Goal: Task Accomplishment & Management: Complete application form

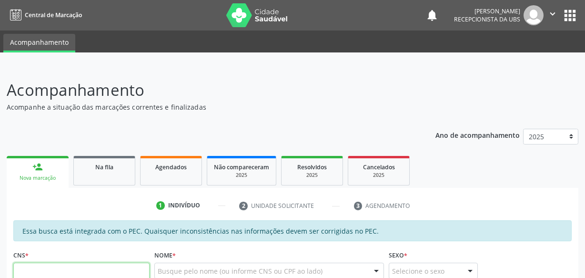
scroll to position [3, 0]
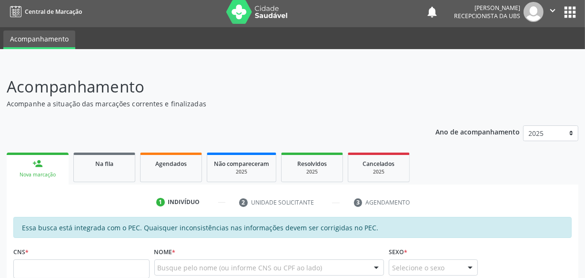
click at [62, 172] on link "person_add Nova marcação" at bounding box center [38, 168] width 62 height 32
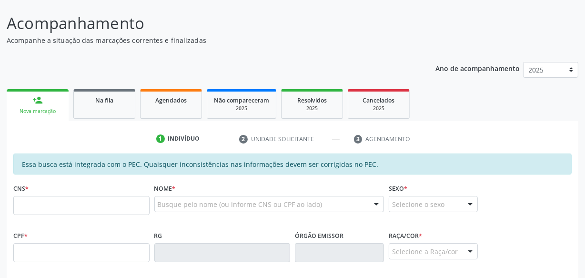
scroll to position [133, 0]
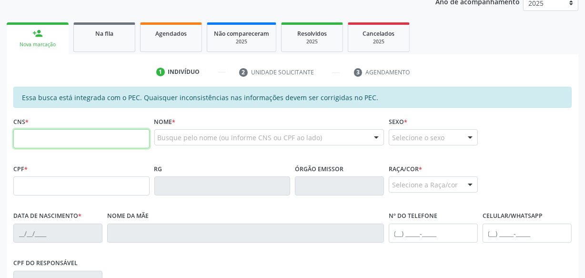
click at [85, 131] on input "text" at bounding box center [81, 138] width 136 height 19
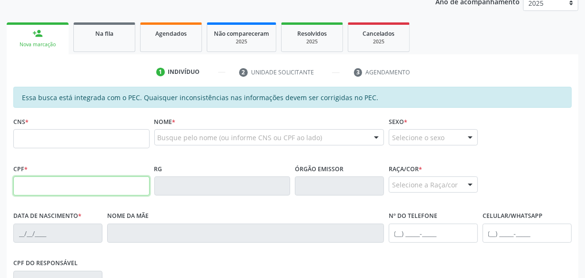
click at [31, 182] on input "text" at bounding box center [81, 185] width 136 height 19
type input "013.451.018-64"
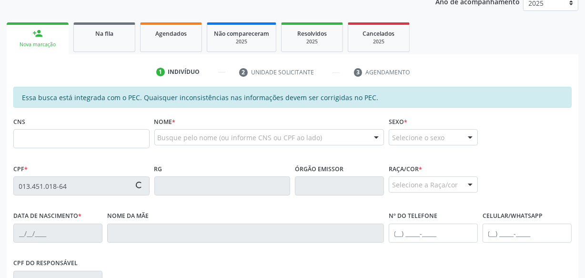
type input "704 8005 6001 8142"
type input "[DATE]"
type input "[PERSON_NAME]"
type input "[PHONE_NUMBER]"
type input "S/N"
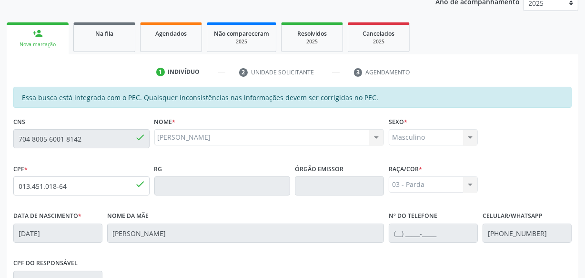
scroll to position [279, 0]
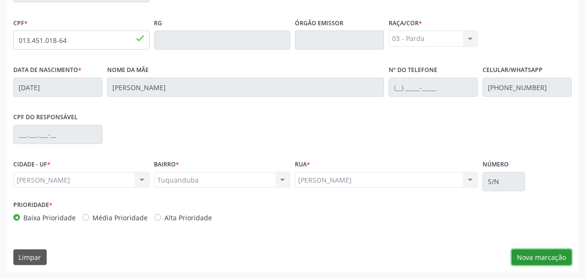
click at [547, 259] on button "Nova marcação" at bounding box center [542, 257] width 60 height 16
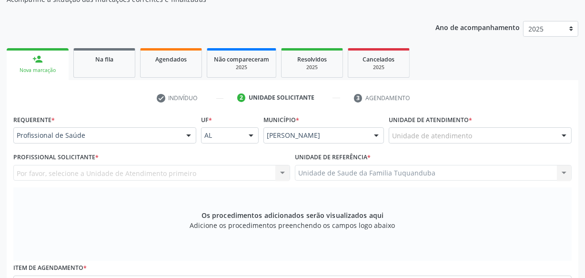
scroll to position [106, 0]
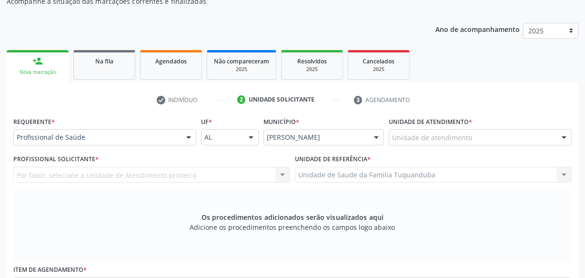
click at [471, 141] on div "Unidade de atendimento" at bounding box center [480, 137] width 183 height 16
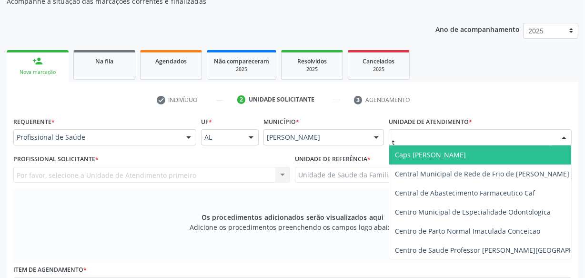
type input "tu"
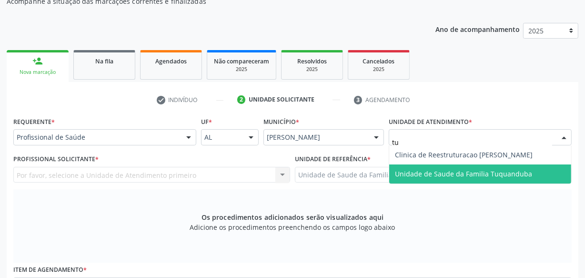
click at [456, 171] on span "Unidade de Saude da Familia Tuquanduba" at bounding box center [463, 173] width 137 height 9
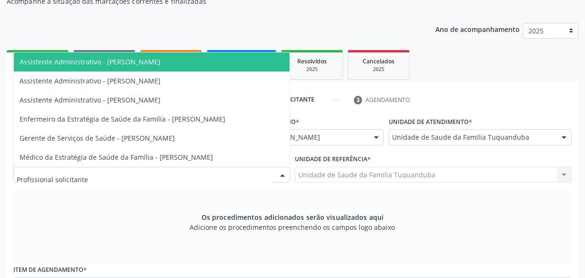
click at [87, 174] on div at bounding box center [151, 175] width 277 height 16
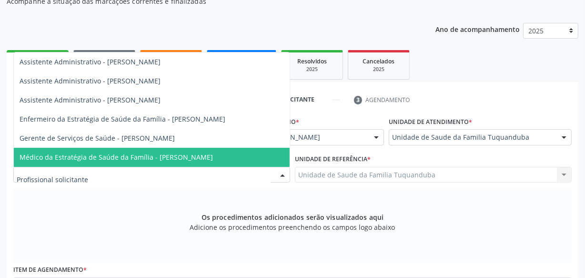
click at [92, 160] on span "Médico da Estratégia de Saúde da Família - [PERSON_NAME]" at bounding box center [116, 156] width 193 height 9
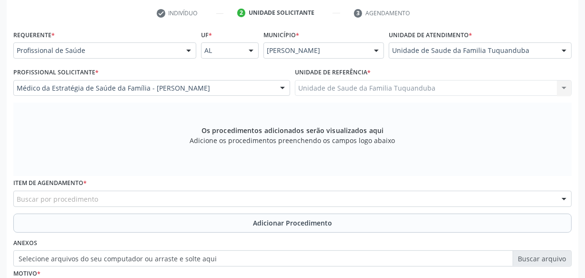
scroll to position [236, 0]
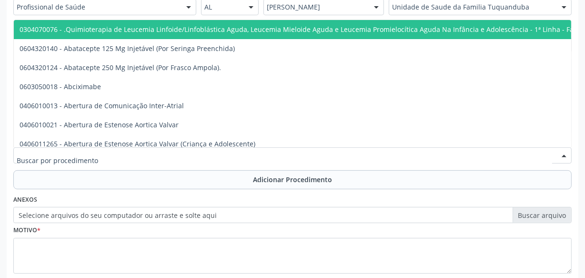
click at [186, 156] on div at bounding box center [292, 155] width 558 height 16
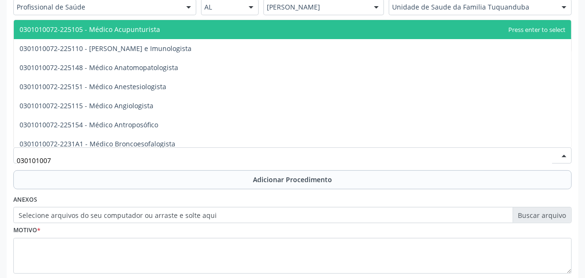
type input "0301010072"
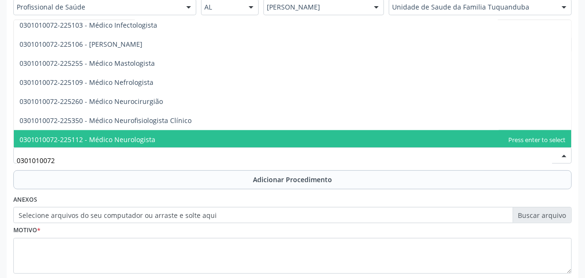
scroll to position [693, 0]
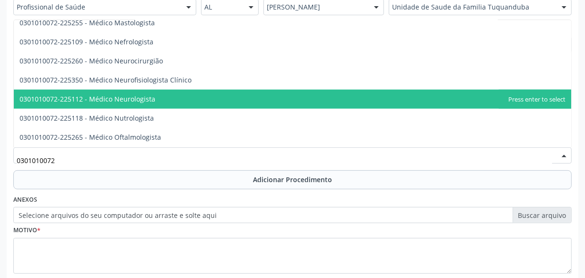
click at [146, 98] on span "0301010072-225112 - Médico Neurologista" at bounding box center [88, 98] width 136 height 9
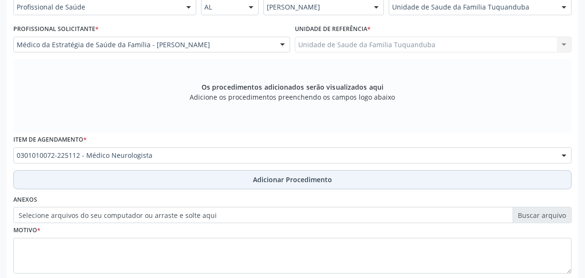
click at [231, 177] on button "Adicionar Procedimento" at bounding box center [292, 179] width 558 height 19
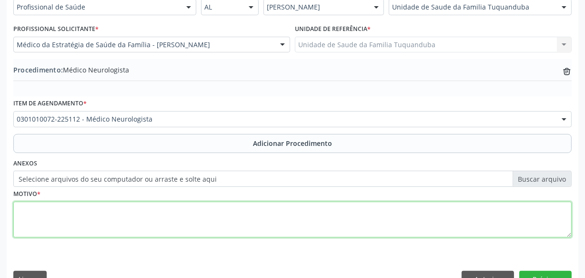
click at [188, 234] on textarea at bounding box center [292, 219] width 558 height 36
type textarea "Cefaléia crônica pós-traumática."
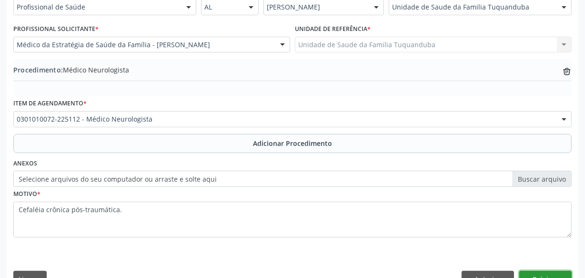
click at [534, 273] on button "Próximo" at bounding box center [545, 279] width 52 height 16
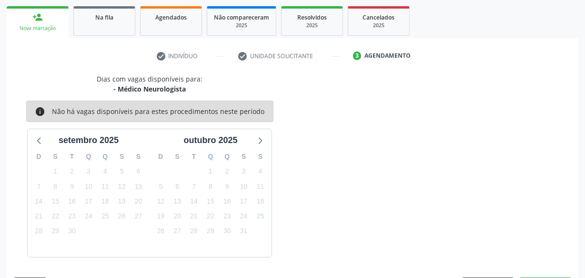
scroll to position [177, 0]
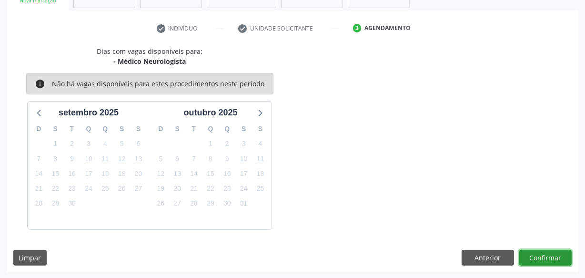
click at [532, 253] on button "Confirmar" at bounding box center [545, 258] width 52 height 16
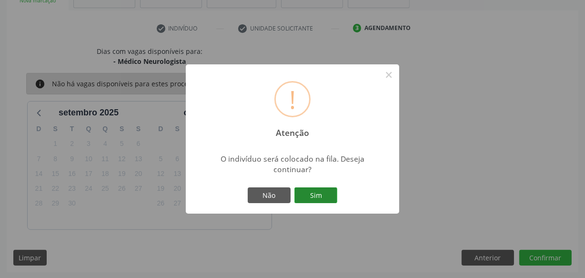
click at [329, 199] on button "Sim" at bounding box center [315, 195] width 43 height 16
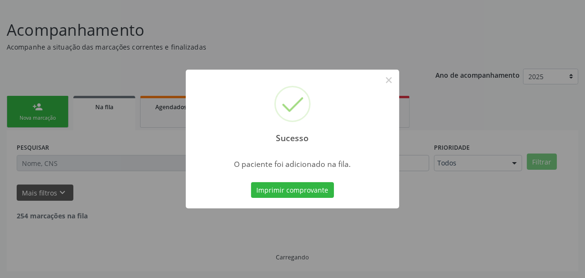
scroll to position [50, 0]
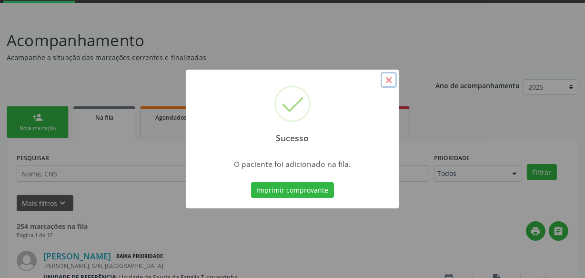
click at [388, 80] on button "×" at bounding box center [389, 80] width 16 height 16
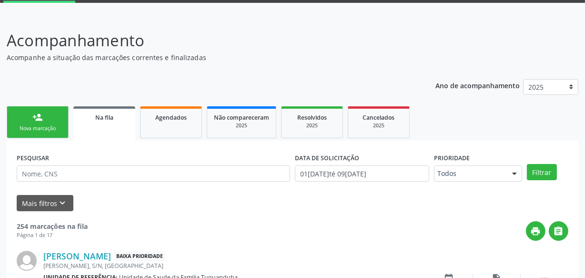
click at [48, 125] on div "Nova marcação" at bounding box center [38, 128] width 48 height 7
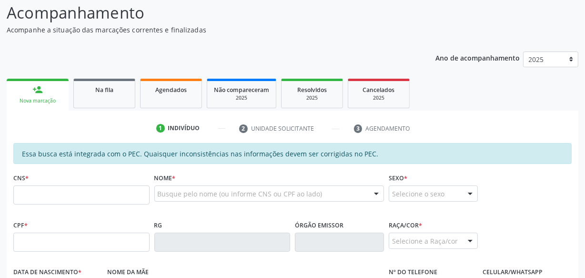
scroll to position [93, 0]
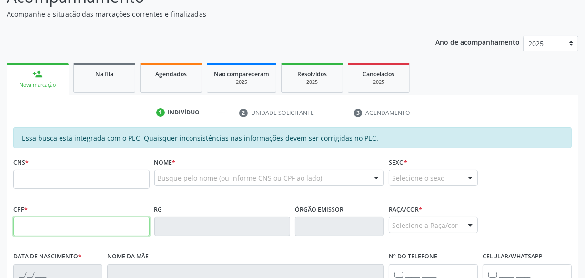
click at [93, 228] on input "text" at bounding box center [81, 226] width 136 height 19
type input "013.451.018-64"
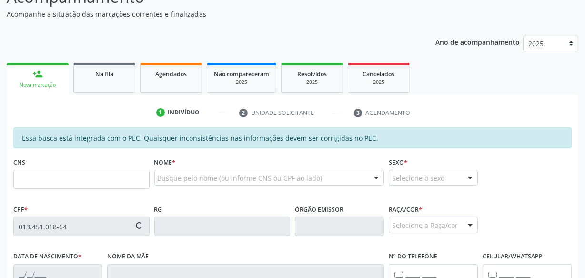
type input "704 8005 6001 8142"
type input "[DATE]"
type input "[PERSON_NAME]"
type input "[PHONE_NUMBER]"
type input "S/N"
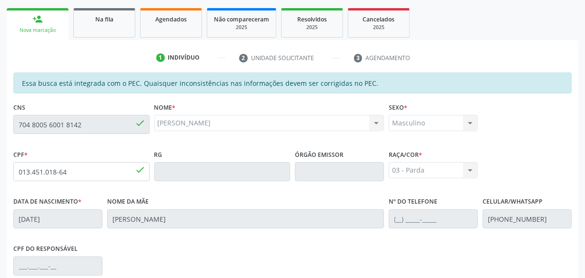
scroll to position [279, 0]
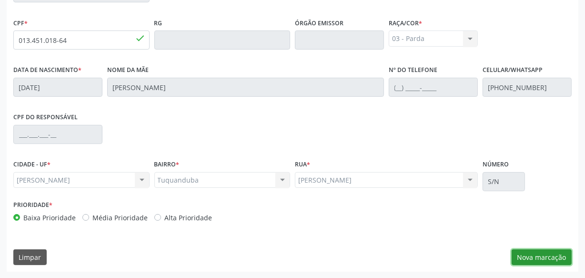
click at [561, 253] on button "Nova marcação" at bounding box center [542, 257] width 60 height 16
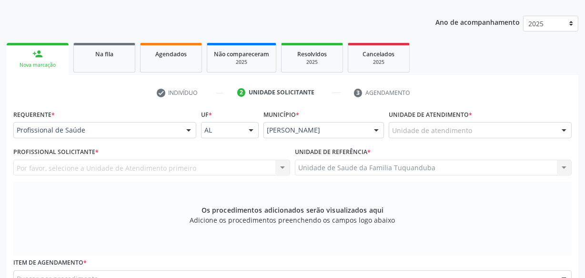
scroll to position [106, 0]
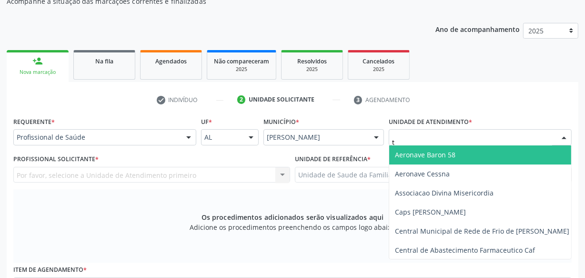
type input "tu"
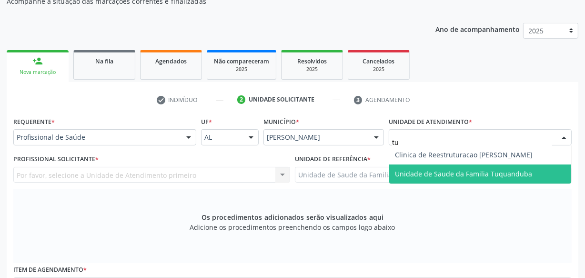
click at [417, 172] on span "Unidade de Saude da Familia Tuquanduba" at bounding box center [463, 173] width 137 height 9
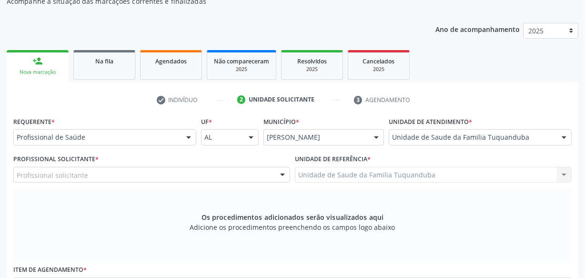
click at [243, 167] on div "Profissional solicitante" at bounding box center [151, 175] width 277 height 16
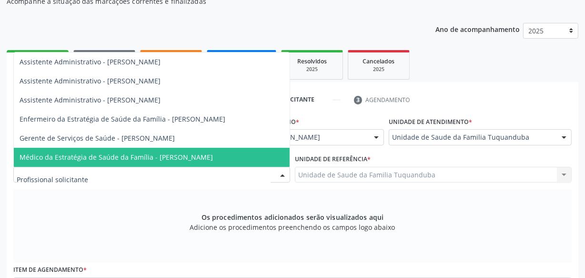
click at [228, 155] on span "Médico da Estratégia de Saúde da Família - [PERSON_NAME]" at bounding box center [152, 157] width 276 height 19
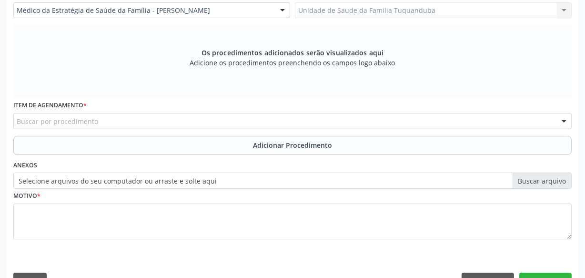
scroll to position [294, 0]
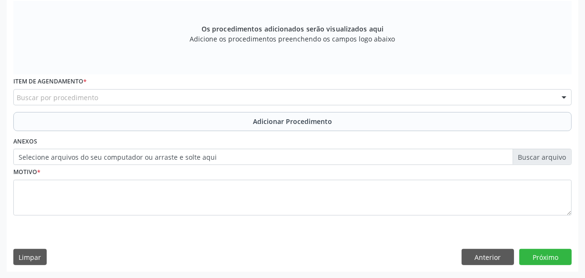
click at [212, 94] on div "Buscar por procedimento" at bounding box center [292, 97] width 558 height 16
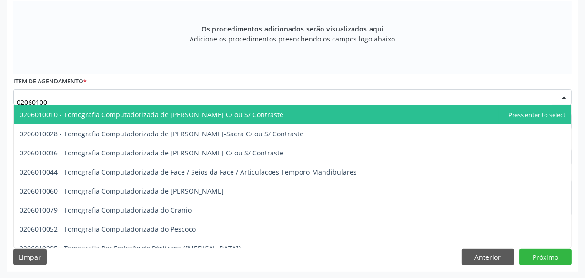
type input "020601007"
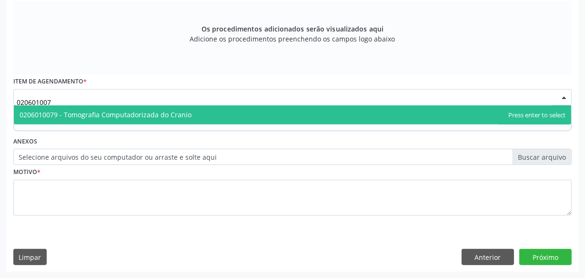
click at [211, 107] on span "0206010079 - Tomografia Computadorizada do Cranio" at bounding box center [292, 114] width 557 height 19
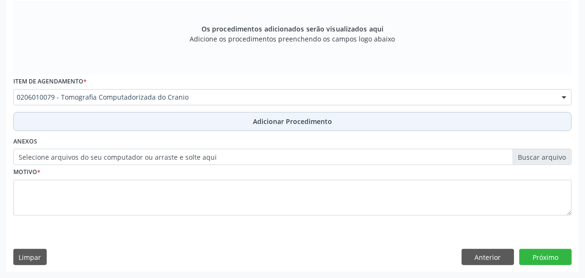
click at [223, 125] on button "Adicionar Procedimento" at bounding box center [292, 121] width 558 height 19
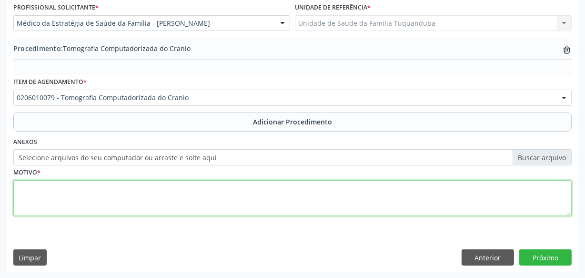
click at [171, 191] on textarea at bounding box center [292, 198] width 558 height 36
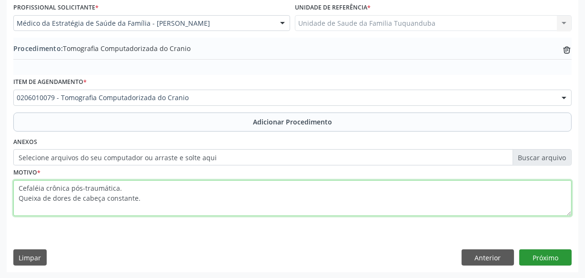
type textarea "Cefaléia crônica pós-traumática. Queixa de dores de cabeça constante."
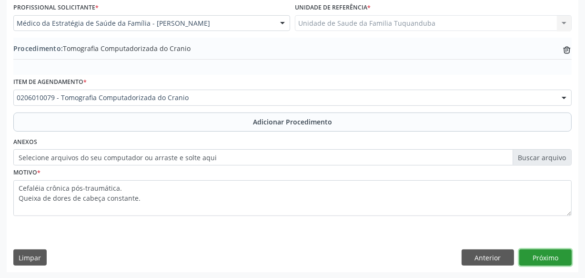
click at [548, 253] on button "Próximo" at bounding box center [545, 257] width 52 height 16
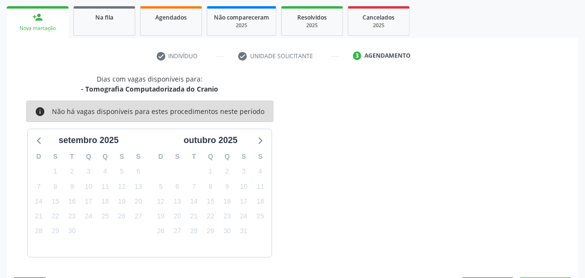
scroll to position [177, 0]
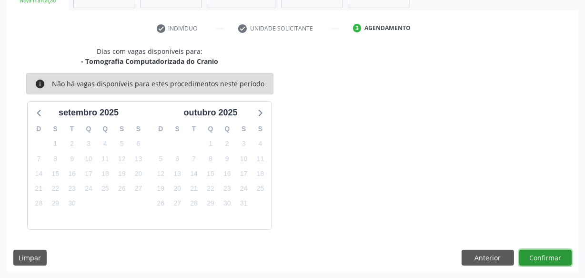
click at [548, 253] on button "Confirmar" at bounding box center [545, 258] width 52 height 16
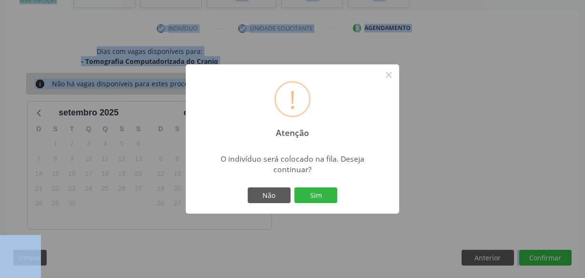
click at [548, 253] on div "! Atenção × O indivíduo será colocado na fila. Deseja continuar? Não Sim" at bounding box center [292, 139] width 585 height 278
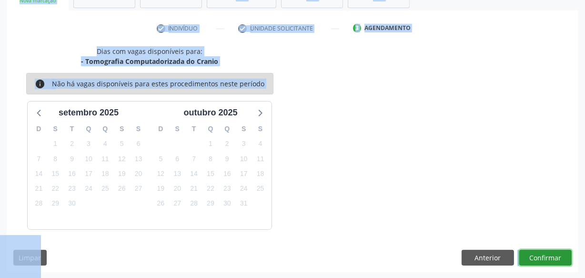
click at [538, 250] on button "Confirmar" at bounding box center [545, 258] width 52 height 16
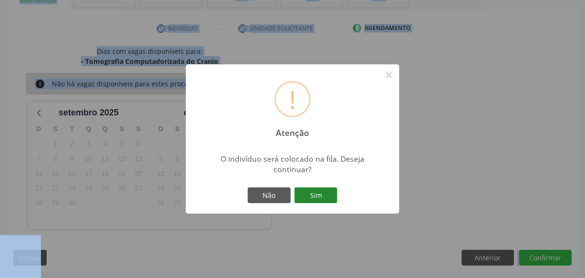
click at [300, 195] on button "Sim" at bounding box center [315, 195] width 43 height 16
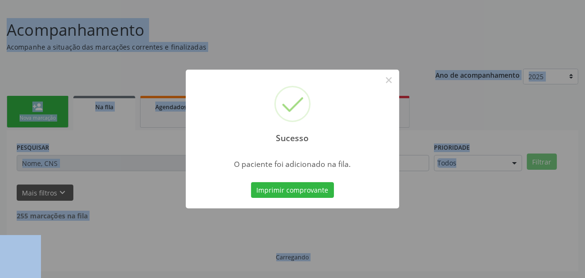
scroll to position [50, 0]
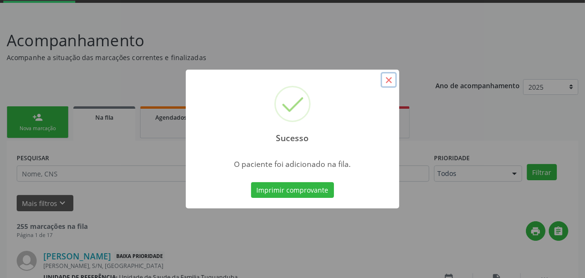
click at [391, 86] on button "×" at bounding box center [389, 80] width 16 height 16
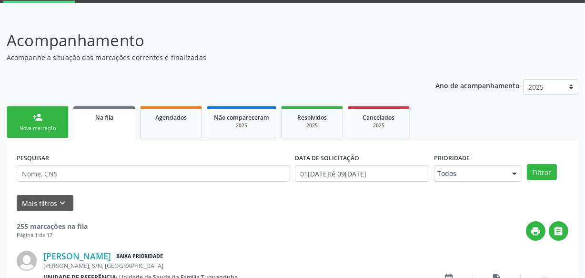
click at [44, 120] on link "person_add Nova marcação" at bounding box center [38, 122] width 62 height 32
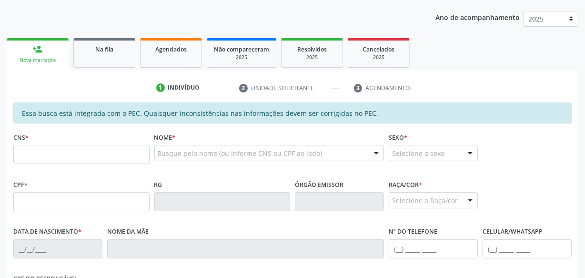
scroll to position [136, 0]
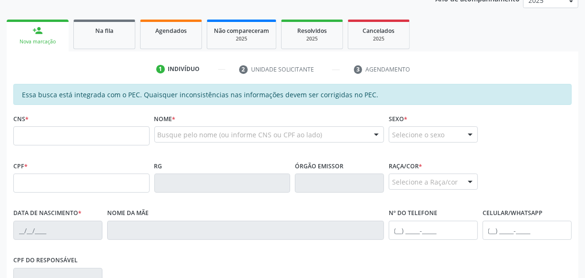
click at [174, 41] on link "Agendados" at bounding box center [171, 35] width 62 height 30
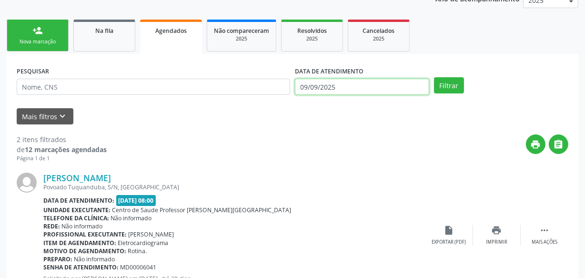
click at [416, 87] on input "09/09/2025" at bounding box center [362, 87] width 134 height 16
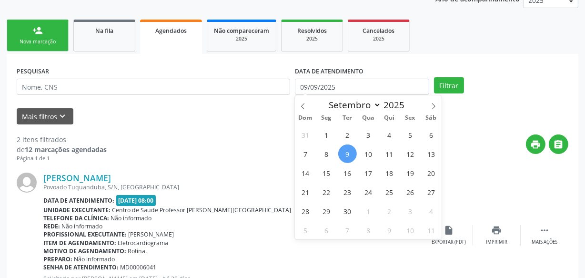
click at [348, 150] on span "9" at bounding box center [347, 153] width 19 height 19
type input "09/09/2025"
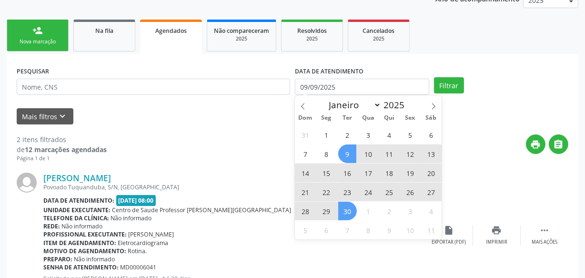
click at [350, 214] on span "30" at bounding box center [347, 210] width 19 height 19
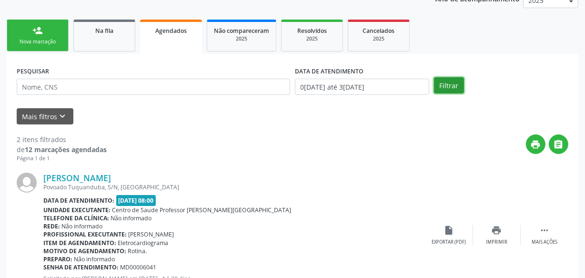
click at [449, 82] on button "Filtrar" at bounding box center [449, 85] width 30 height 16
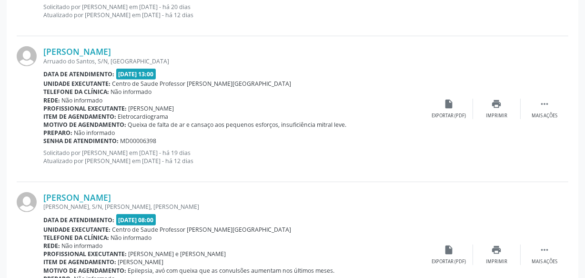
scroll to position [0, 0]
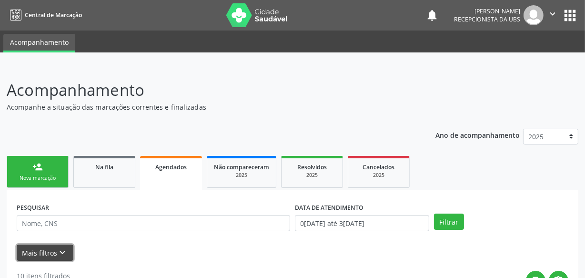
click at [43, 255] on button "Mais filtros keyboard_arrow_down" at bounding box center [45, 252] width 57 height 17
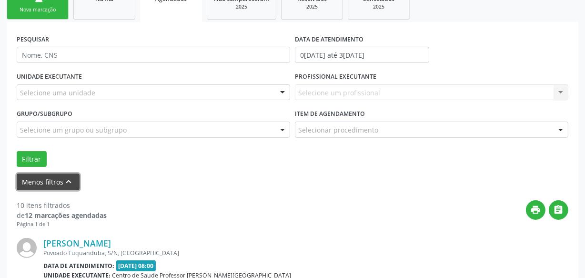
scroll to position [173, 0]
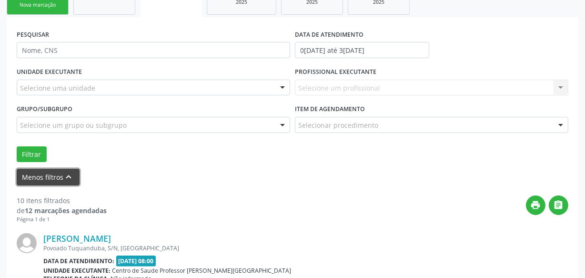
click at [44, 177] on button "Menos filtros keyboard_arrow_up" at bounding box center [48, 177] width 63 height 17
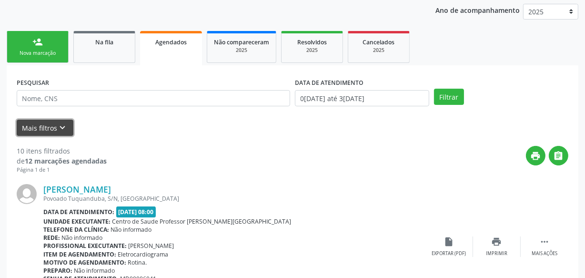
scroll to position [43, 0]
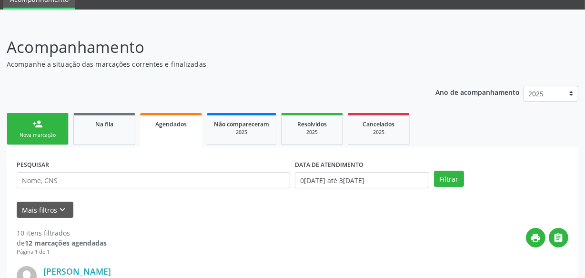
click at [54, 124] on link "person_add Nova marcação" at bounding box center [38, 129] width 62 height 32
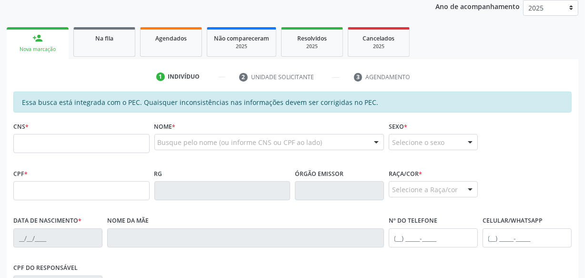
scroll to position [130, 0]
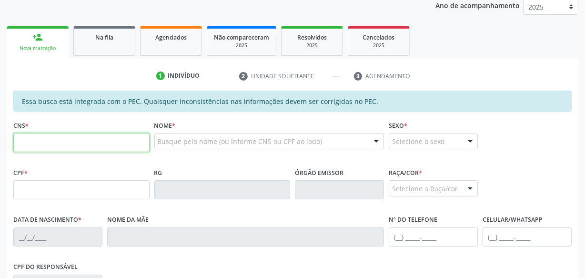
click at [86, 147] on input "text" at bounding box center [81, 142] width 136 height 19
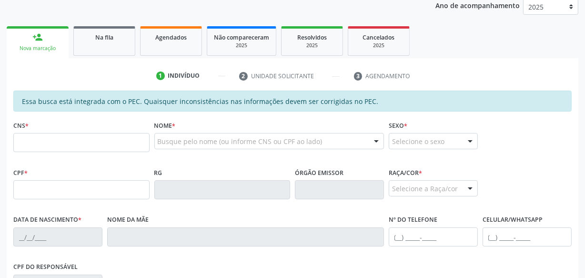
drag, startPoint x: 86, startPoint y: 147, endPoint x: 0, endPoint y: 143, distance: 86.3
click at [0, 143] on div "Acompanhamento Acompanhe a situação das marcações correntes e finalizadas Relat…" at bounding box center [292, 182] width 585 height 492
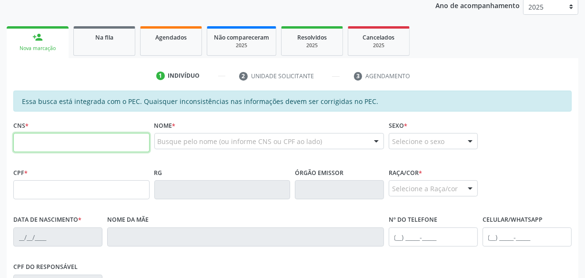
click at [126, 148] on input "text" at bounding box center [81, 142] width 136 height 19
type input "706 4091 2970 5681"
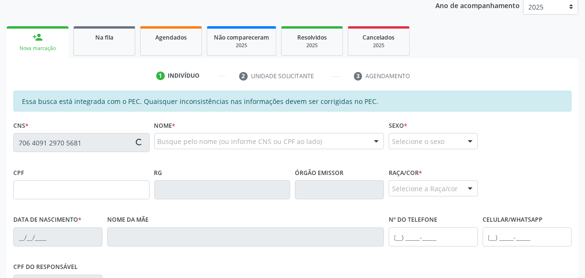
type input "089.774.954-58"
type input "[DATE]"
type input "[PERSON_NAME]"
type input "[PHONE_NUMBER]"
type input "S/N"
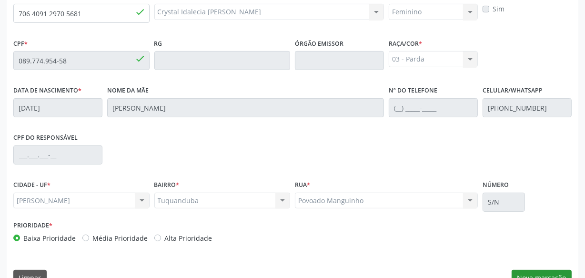
scroll to position [279, 0]
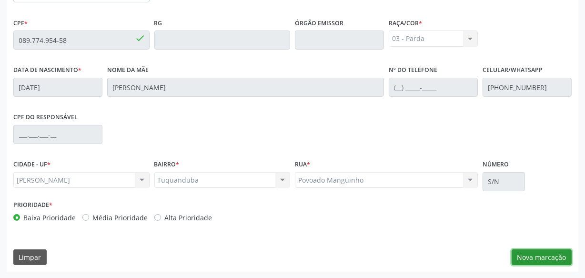
click at [523, 252] on button "Nova marcação" at bounding box center [542, 257] width 60 height 16
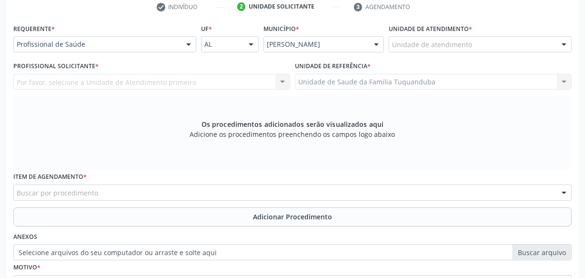
scroll to position [192, 0]
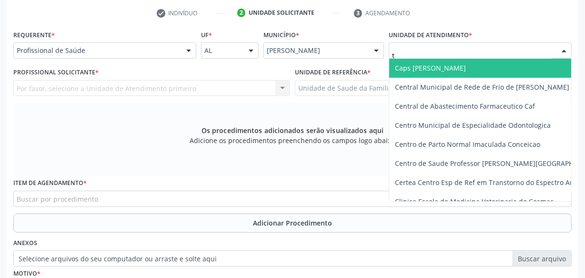
type input "tu"
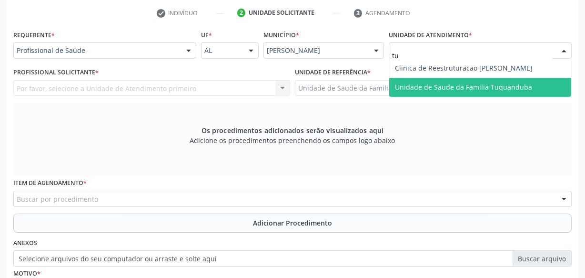
click at [446, 83] on span "Unidade de Saude da Familia Tuquanduba" at bounding box center [463, 86] width 137 height 9
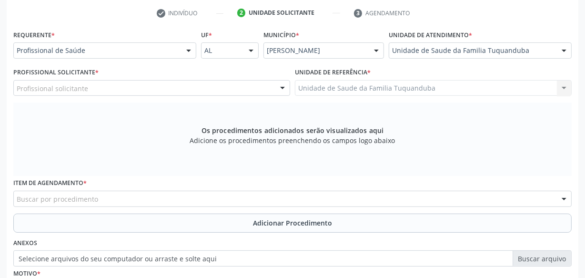
click at [165, 92] on div "Profissional solicitante" at bounding box center [151, 88] width 277 height 16
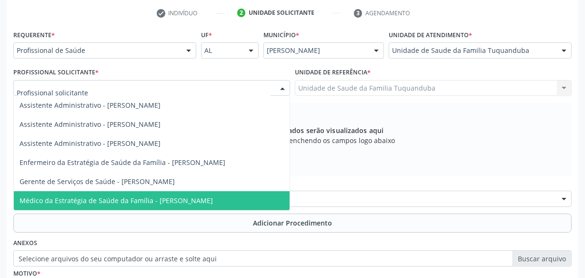
click at [166, 201] on span "Médico da Estratégia de Saúde da Família - [PERSON_NAME]" at bounding box center [116, 200] width 193 height 9
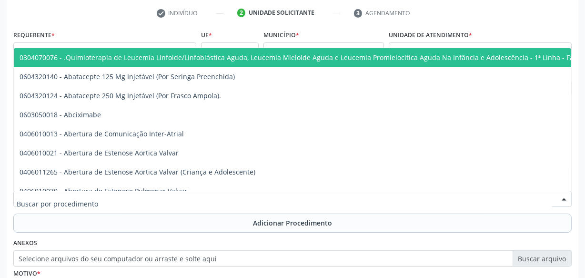
click at [176, 198] on div at bounding box center [292, 199] width 558 height 16
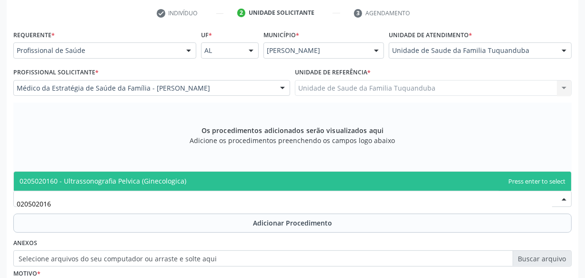
click at [190, 184] on span "0205020160 - Ultrassonografia Pelvica (Ginecologica)" at bounding box center [292, 180] width 557 height 19
type input "020502016"
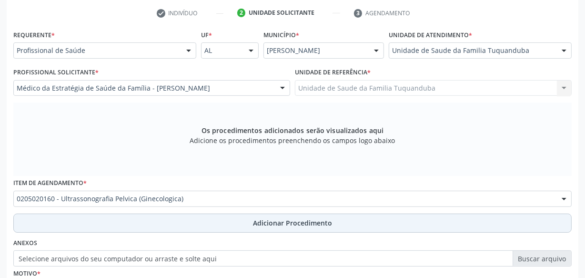
click at [233, 223] on button "Adicionar Procedimento" at bounding box center [292, 222] width 558 height 19
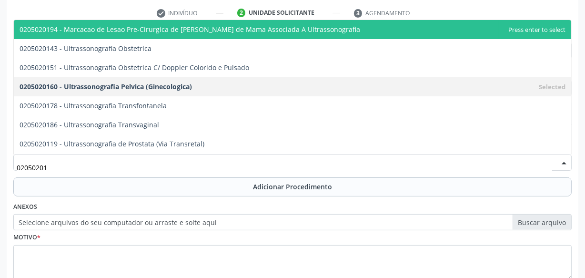
type input "020502018"
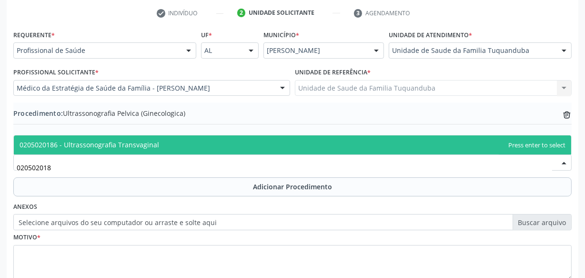
click at [160, 135] on span "0205020186 - Ultrassonografia Transvaginal" at bounding box center [292, 144] width 557 height 19
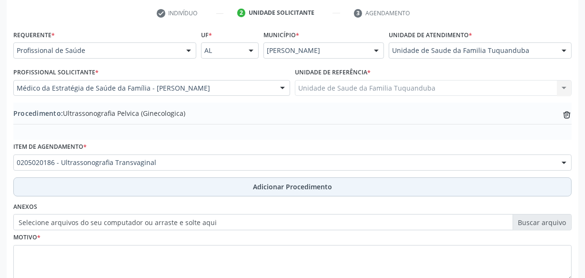
click at [181, 179] on button "Adicionar Procedimento" at bounding box center [292, 186] width 558 height 19
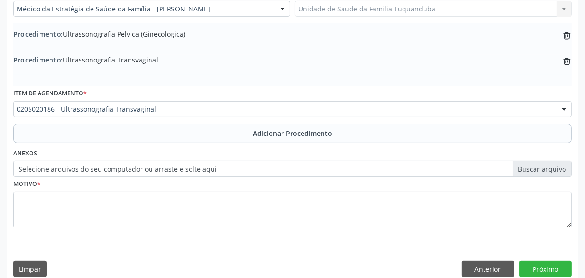
scroll to position [283, 0]
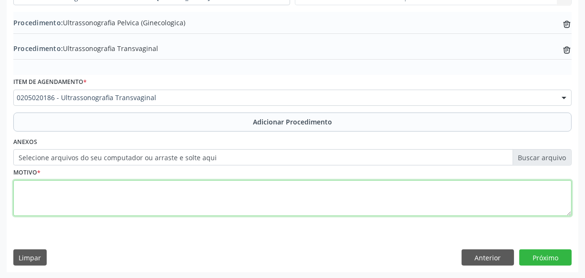
click at [181, 180] on textarea at bounding box center [292, 198] width 558 height 36
type textarea "Acompanhamento de miomatose."
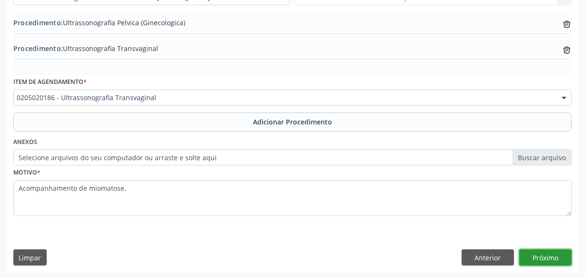
click at [548, 253] on button "Próximo" at bounding box center [545, 257] width 52 height 16
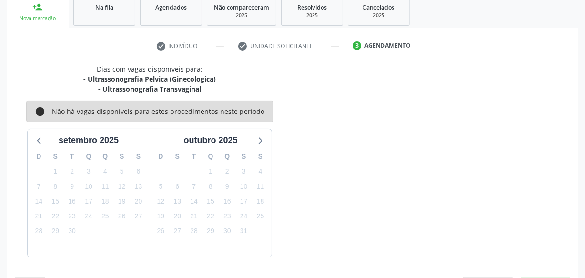
scroll to position [188, 0]
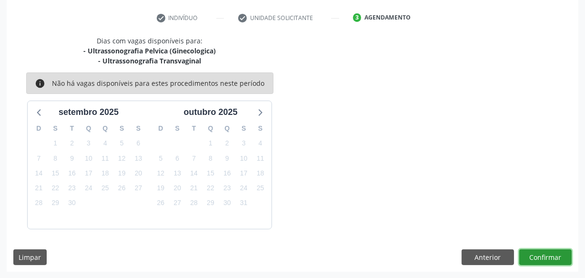
click at [548, 253] on button "Confirmar" at bounding box center [545, 257] width 52 height 16
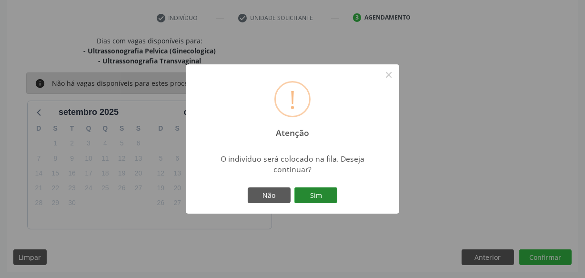
click at [321, 194] on button "Sim" at bounding box center [315, 195] width 43 height 16
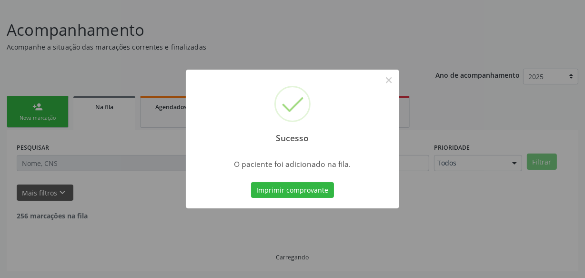
scroll to position [50, 0]
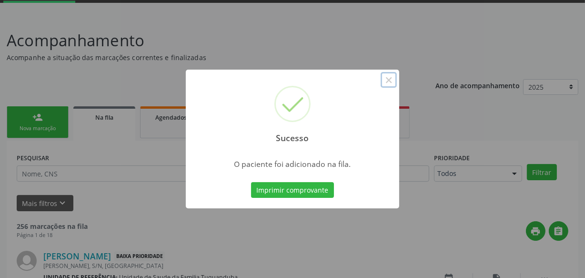
click at [392, 83] on button "×" at bounding box center [389, 80] width 16 height 16
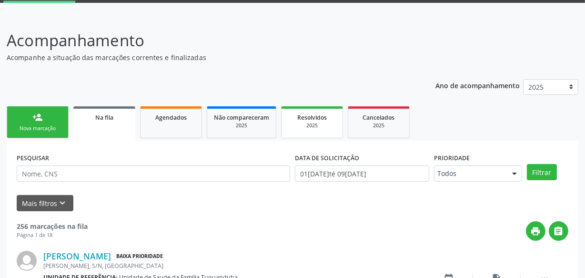
drag, startPoint x: 49, startPoint y: 124, endPoint x: 330, endPoint y: 106, distance: 281.6
click at [50, 125] on div "Nova marcação" at bounding box center [38, 128] width 48 height 7
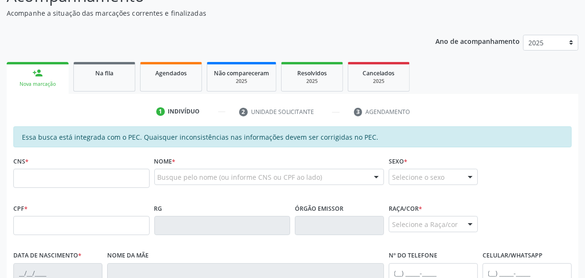
scroll to position [136, 0]
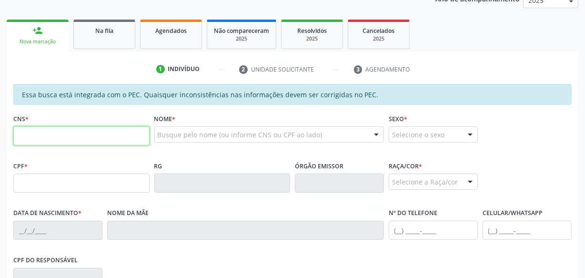
click at [67, 138] on input "text" at bounding box center [81, 135] width 136 height 19
type input "706 0088 1484 0249"
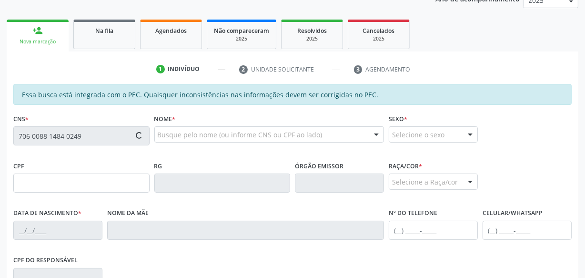
type input "072.621.174-59"
type input "[DATE]"
type input "[PERSON_NAME]"
type input "[PHONE_NUMBER]"
type input "S/N"
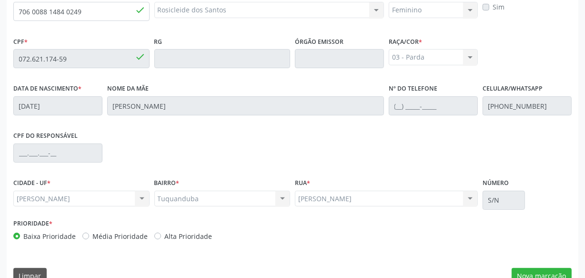
scroll to position [266, 0]
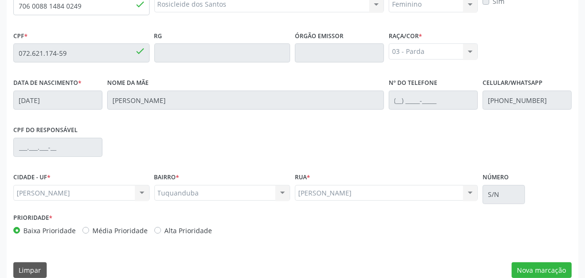
click at [548, 261] on div "Essa busca está integrada com o PEC. Quaisquer inconsistências nas informações …" at bounding box center [293, 119] width 572 height 331
click at [548, 262] on button "Nova marcação" at bounding box center [542, 270] width 60 height 16
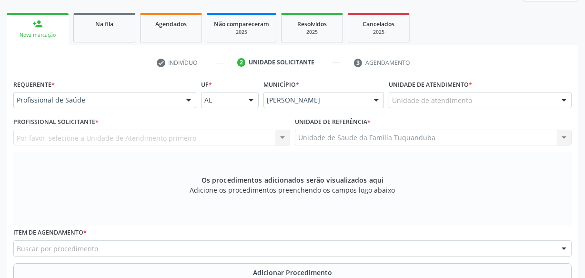
scroll to position [136, 0]
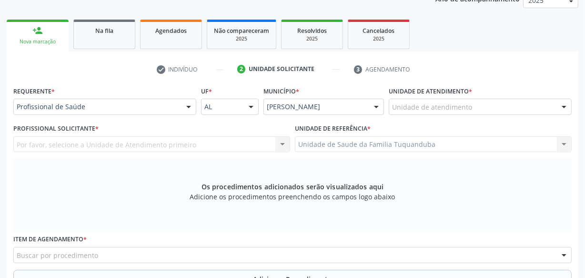
click at [424, 100] on div "Unidade de atendimento" at bounding box center [480, 107] width 183 height 16
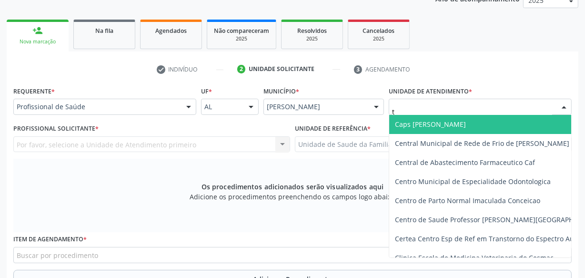
type input "tu"
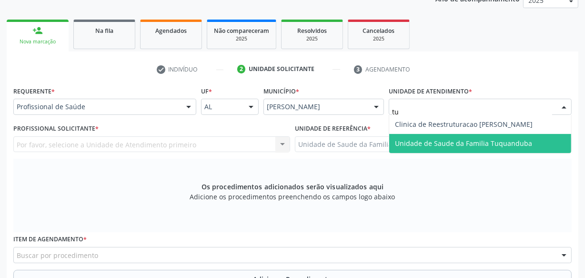
click at [428, 141] on span "Unidade de Saude da Familia Tuquanduba" at bounding box center [463, 143] width 137 height 9
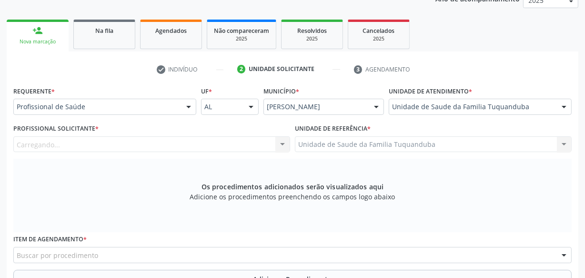
click at [164, 149] on div "Carregando... Nenhum resultado encontrado para: " " Não há nenhuma opção para s…" at bounding box center [151, 144] width 277 height 16
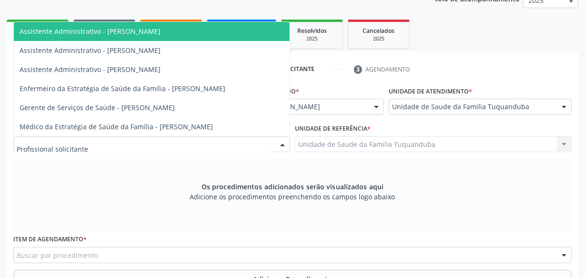
click at [165, 146] on div at bounding box center [151, 144] width 277 height 16
click at [151, 172] on div "Os procedimentos adicionados serão visualizados aqui Adicione os procedimentos …" at bounding box center [292, 195] width 558 height 73
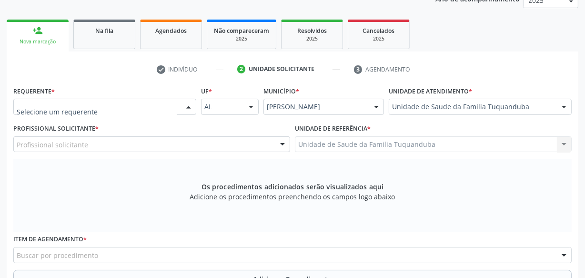
click at [96, 113] on div at bounding box center [104, 107] width 183 height 16
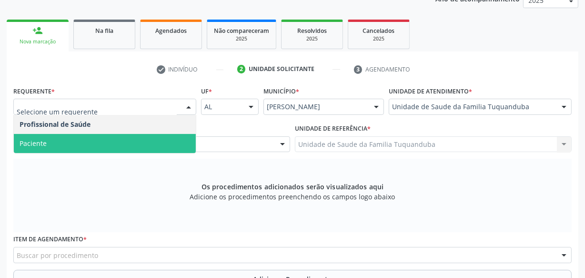
click at [84, 147] on span "Paciente" at bounding box center [105, 143] width 182 height 19
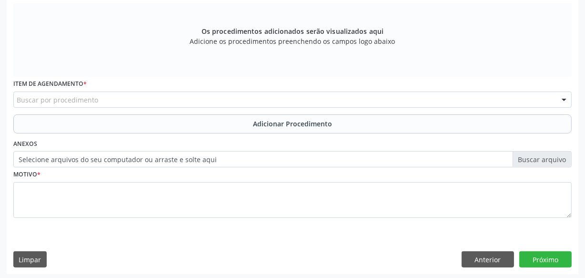
scroll to position [294, 0]
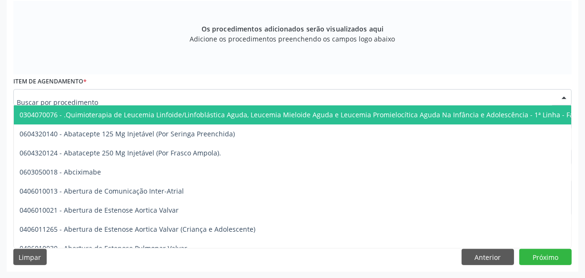
click at [125, 92] on div at bounding box center [292, 97] width 558 height 16
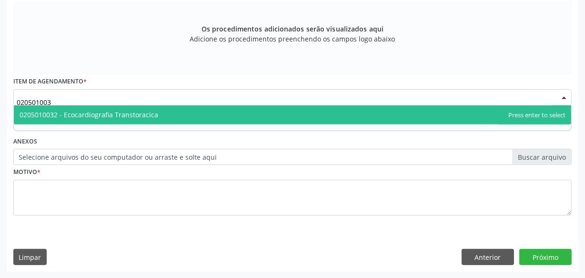
type input "0205010032"
click at [122, 111] on span "0205010032 - Ecocardiografia Transtoracica" at bounding box center [89, 114] width 139 height 9
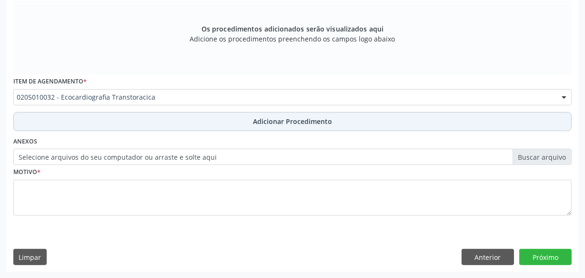
click at [166, 124] on button "Adicionar Procedimento" at bounding box center [292, 121] width 558 height 19
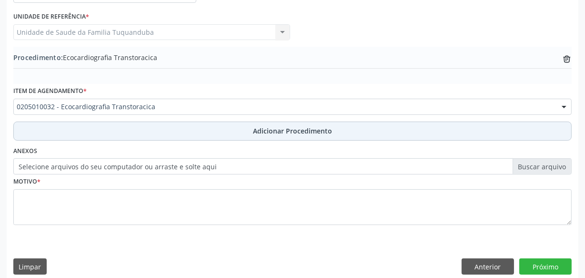
scroll to position [257, 0]
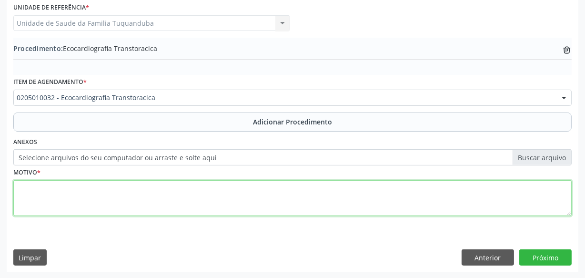
click at [178, 194] on textarea at bounding box center [292, 198] width 558 height 36
type textarea "HAS."
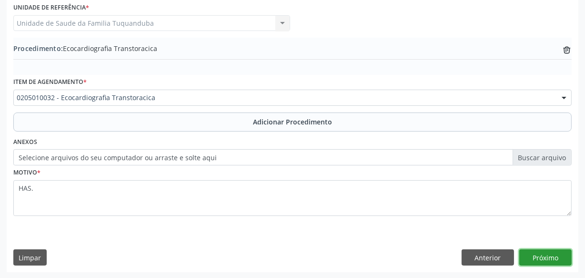
click at [540, 252] on button "Próximo" at bounding box center [545, 257] width 52 height 16
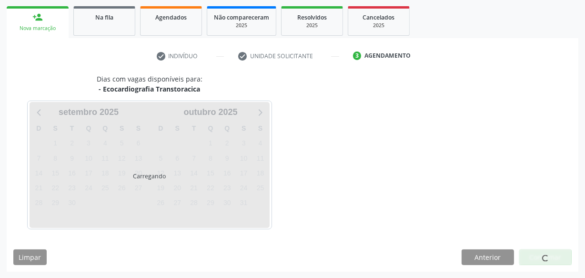
scroll to position [177, 0]
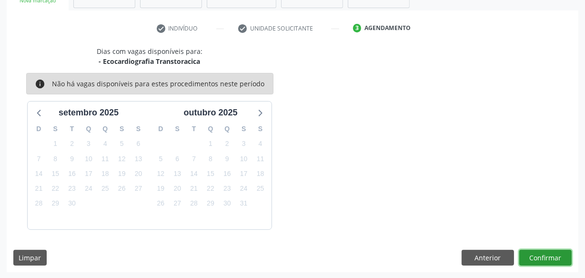
click at [540, 252] on button "Confirmar" at bounding box center [545, 258] width 52 height 16
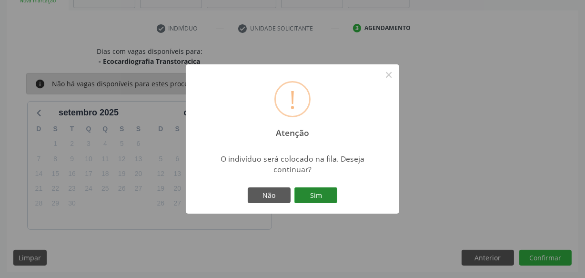
click at [321, 192] on button "Sim" at bounding box center [315, 195] width 43 height 16
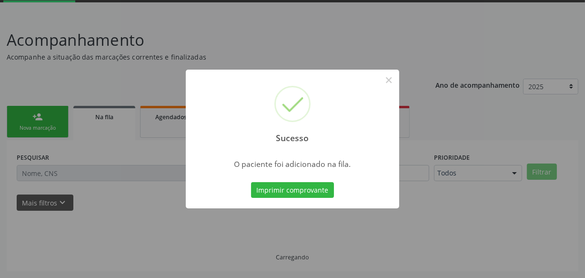
scroll to position [50, 0]
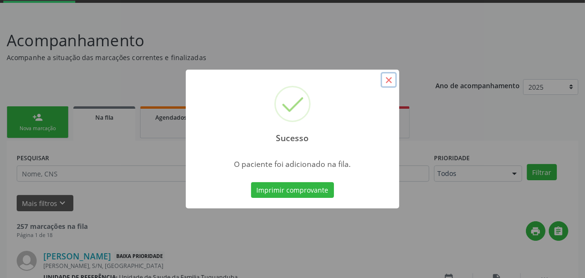
click at [387, 81] on button "×" at bounding box center [389, 80] width 16 height 16
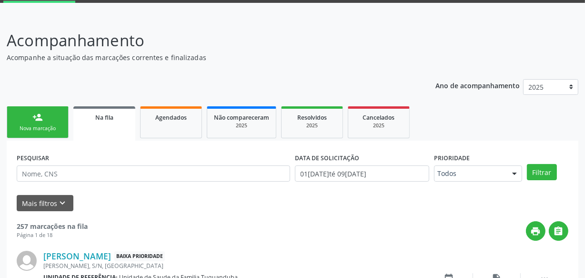
click at [49, 114] on link "person_add Nova marcação" at bounding box center [38, 122] width 62 height 32
